Goal: Information Seeking & Learning: Learn about a topic

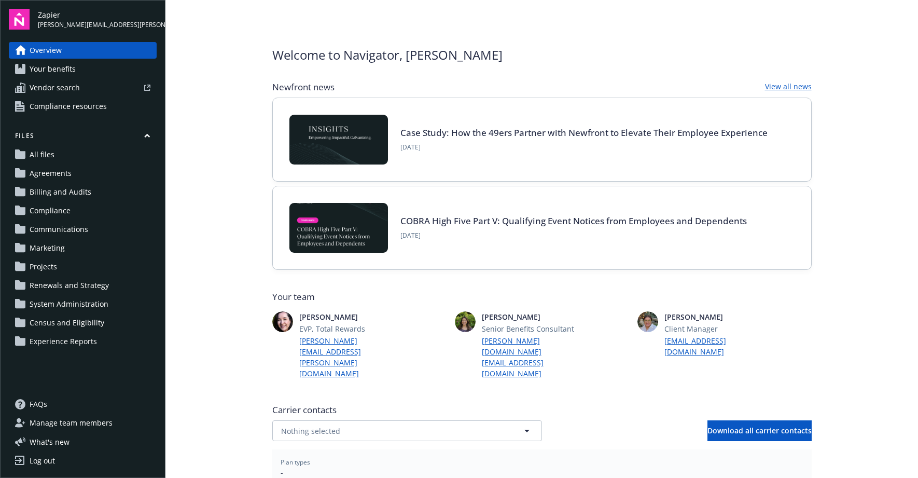
click at [58, 24] on span "joanna.kanter@zapier.com" at bounding box center [97, 24] width 119 height 9
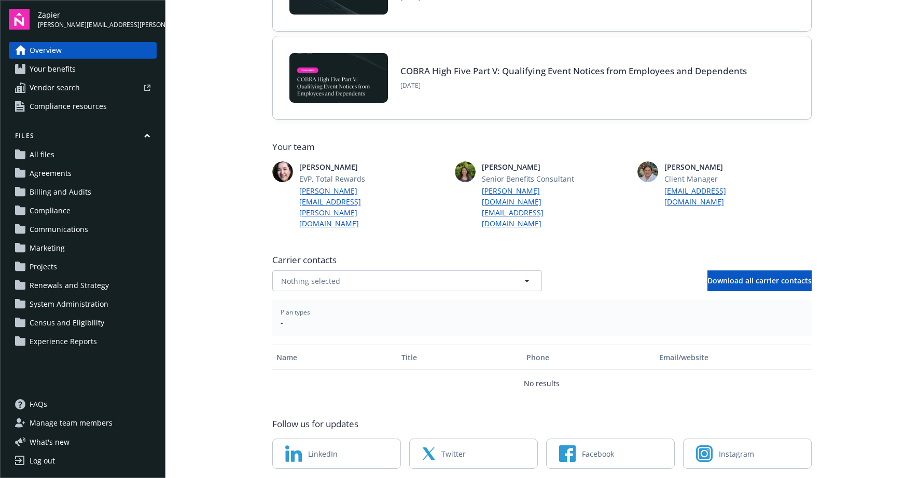
scroll to position [154, 0]
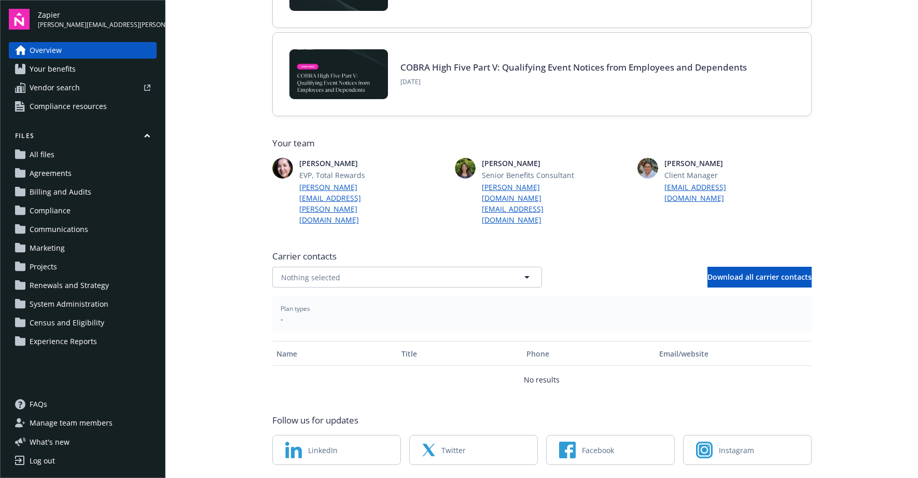
click at [40, 105] on span "Compliance resources" at bounding box center [68, 106] width 77 height 17
